Goal: Find specific page/section: Find specific page/section

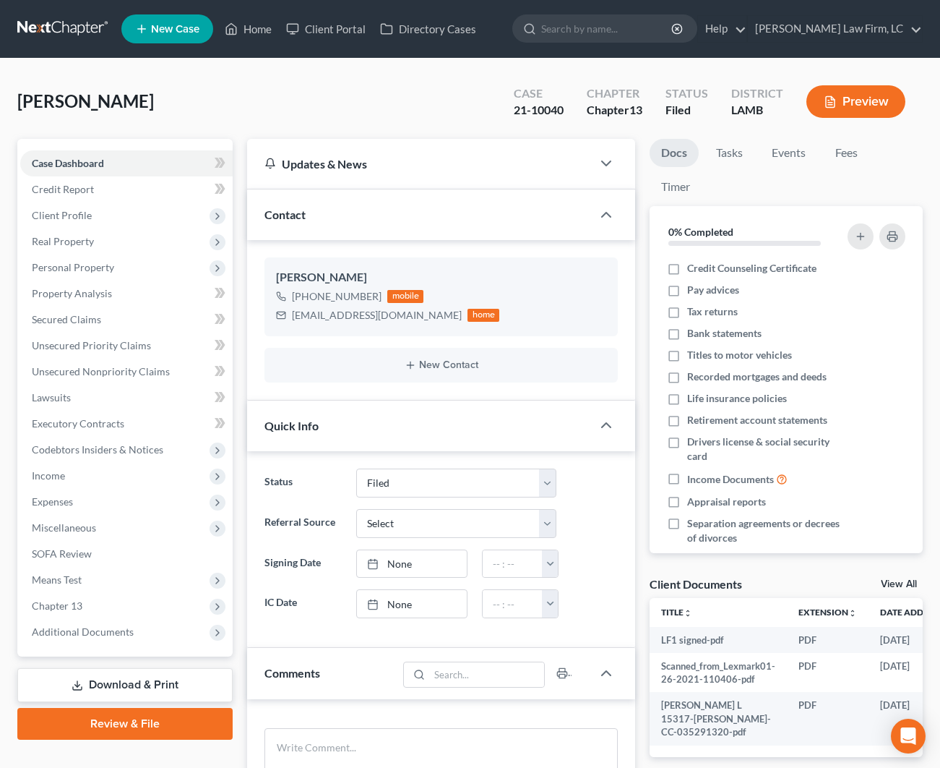
select select "2"
click at [249, 35] on link "Home" at bounding box center [248, 29] width 61 height 26
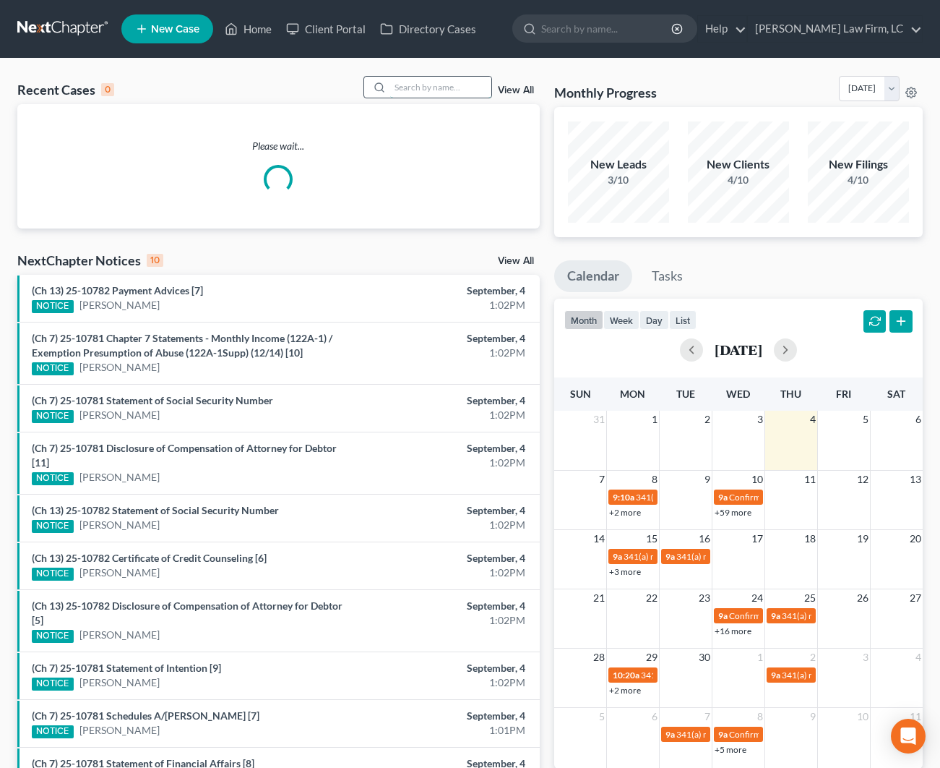
click at [412, 82] on input "search" at bounding box center [440, 87] width 101 height 21
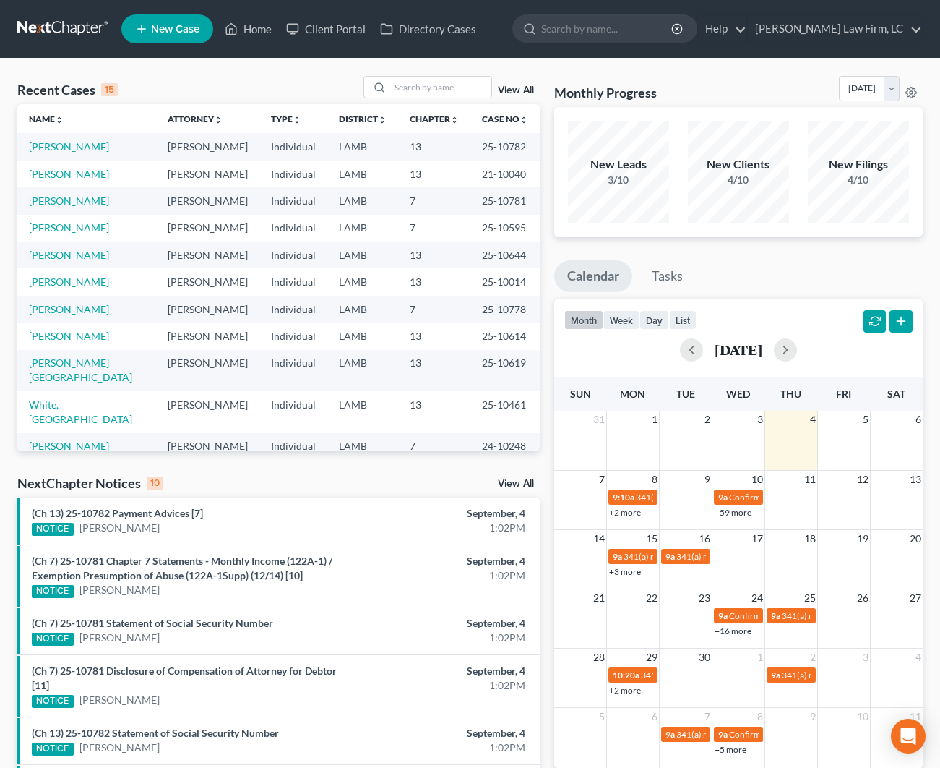
click at [74, 268] on td "[PERSON_NAME]" at bounding box center [86, 254] width 139 height 27
click at [74, 261] on link "[PERSON_NAME]" at bounding box center [69, 255] width 80 height 12
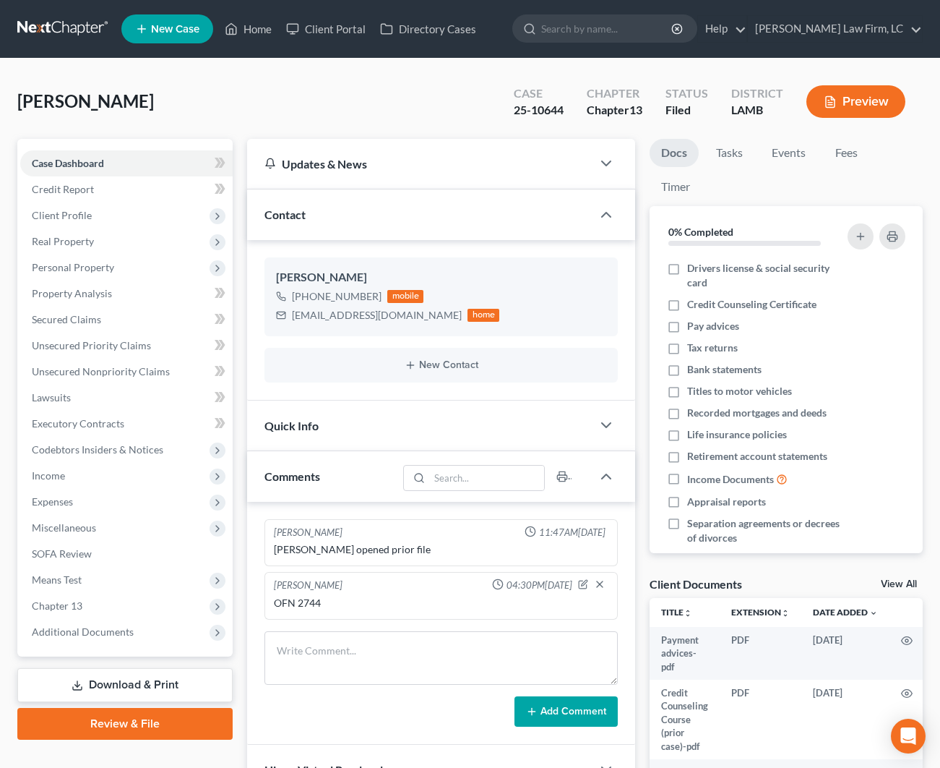
scroll to position [1, 0]
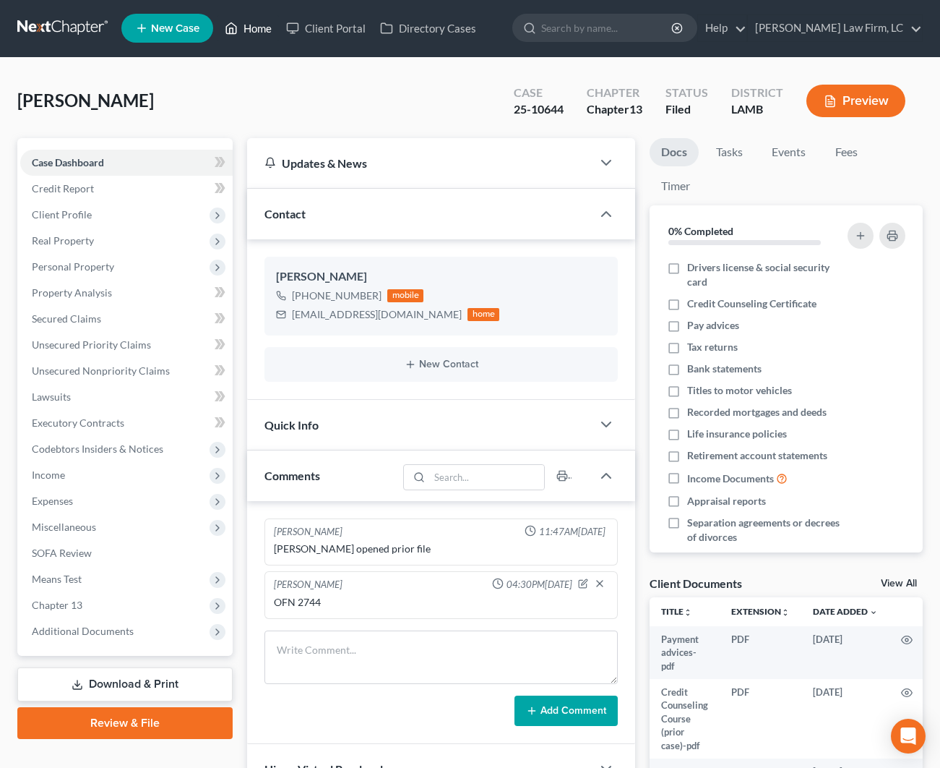
click at [245, 27] on link "Home" at bounding box center [248, 28] width 61 height 26
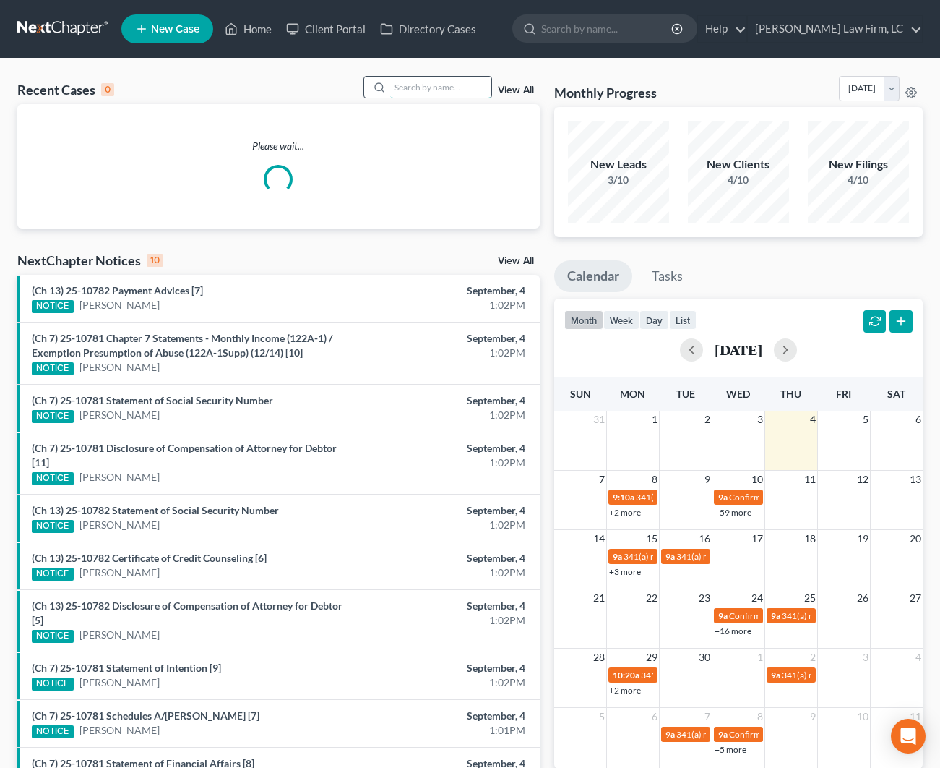
scroll to position [1, 0]
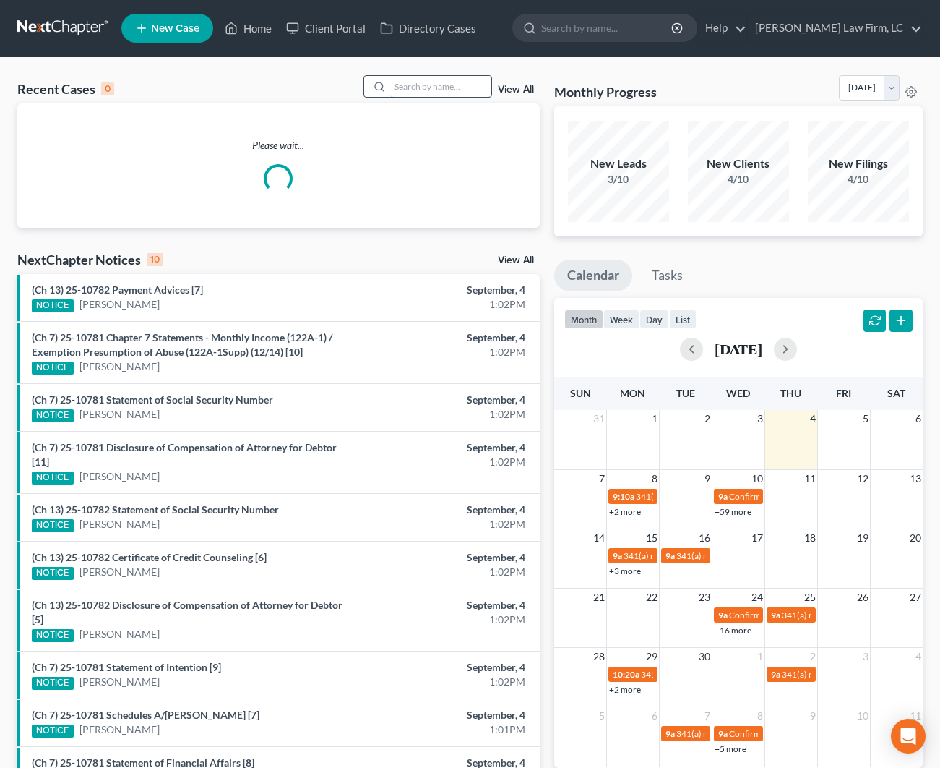
drag, startPoint x: 481, startPoint y: 95, endPoint x: 474, endPoint y: 90, distance: 8.8
click at [481, 95] on input "search" at bounding box center [440, 86] width 101 height 21
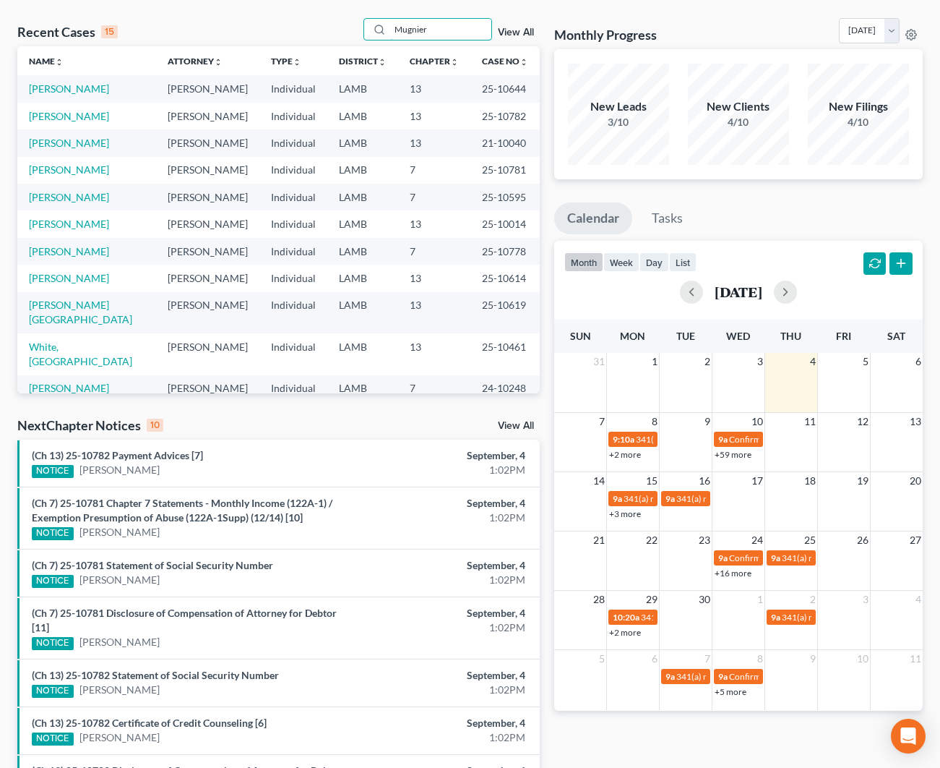
scroll to position [65, 0]
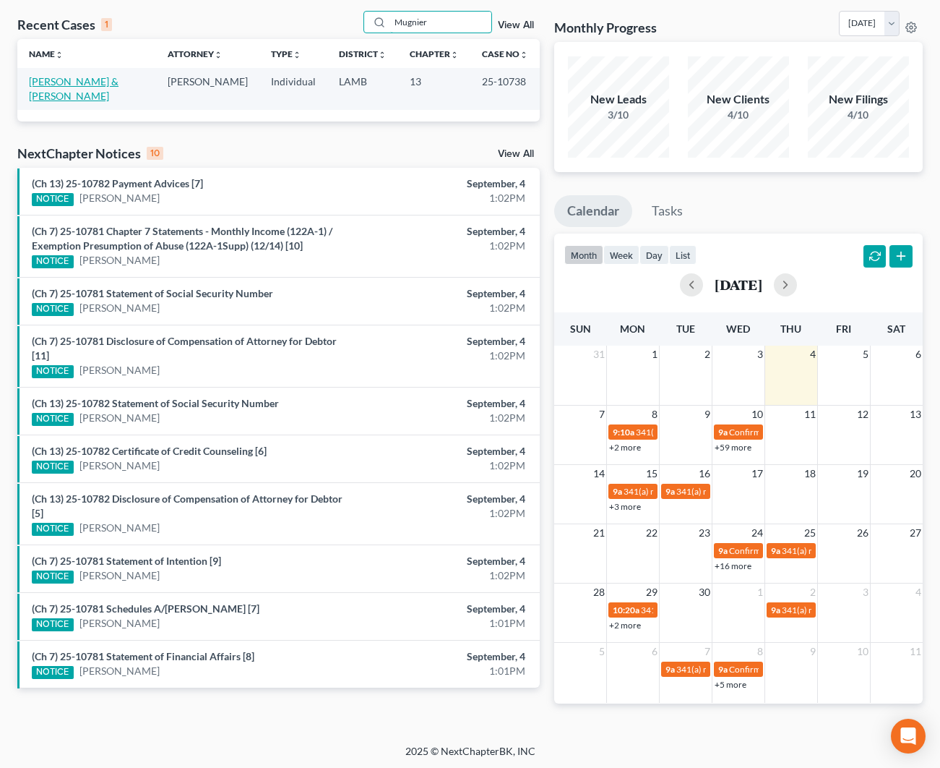
type input "Mugnier"
click at [80, 85] on link "[PERSON_NAME] & [PERSON_NAME]" at bounding box center [74, 88] width 90 height 27
select select "2"
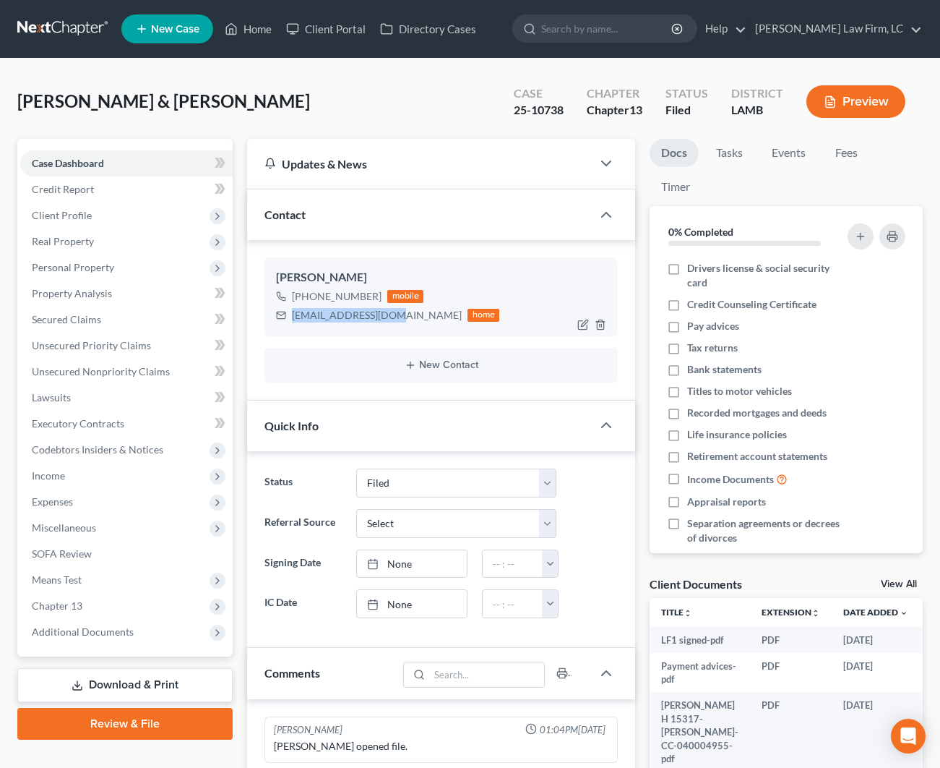
drag, startPoint x: 395, startPoint y: 312, endPoint x: 293, endPoint y: 313, distance: 101.9
click at [293, 313] on div "[EMAIL_ADDRESS][DOMAIN_NAME]" at bounding box center [377, 315] width 170 height 14
copy div "[EMAIL_ADDRESS][DOMAIN_NAME]"
click at [293, 110] on div "[PERSON_NAME] & [PERSON_NAME] Upgraded Case 25-10738 Chapter Chapter 13 Status …" at bounding box center [470, 107] width 906 height 63
click at [813, 104] on button "Preview" at bounding box center [856, 101] width 99 height 33
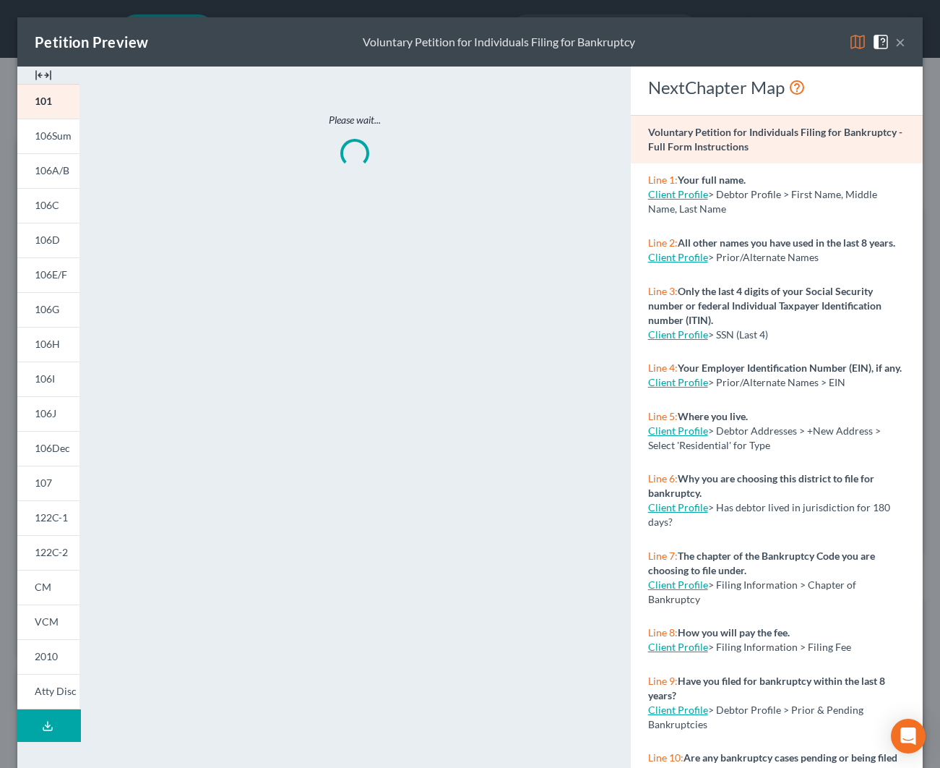
click at [43, 74] on img at bounding box center [43, 74] width 17 height 17
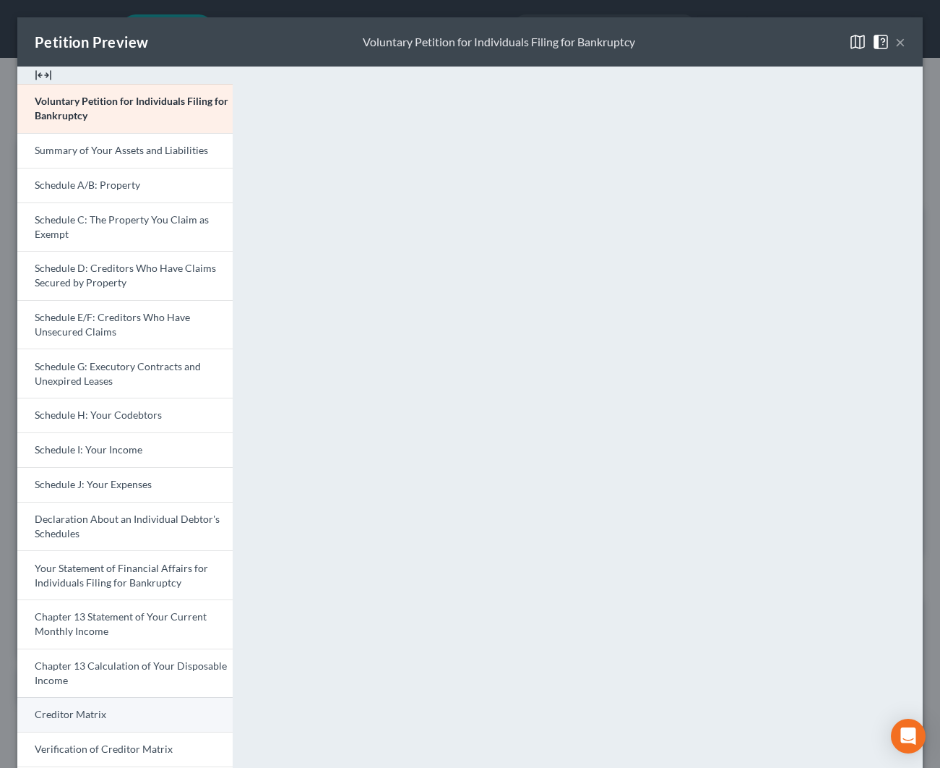
click at [176, 705] on link "Creditor Matrix" at bounding box center [124, 714] width 215 height 35
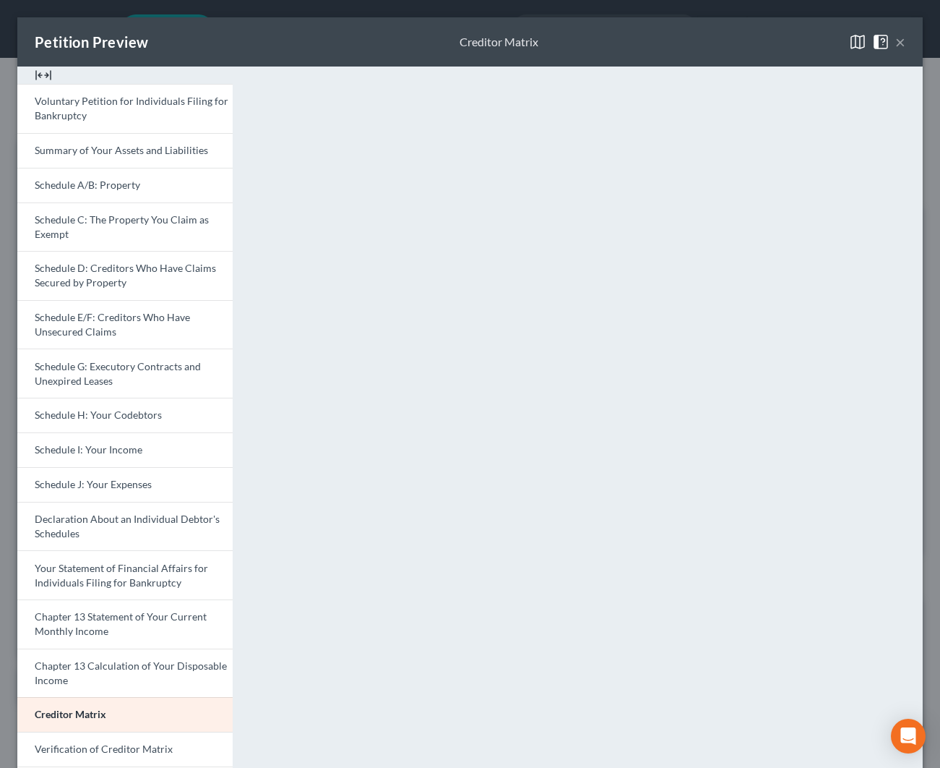
scroll to position [1, 0]
